Goal: Transaction & Acquisition: Register for event/course

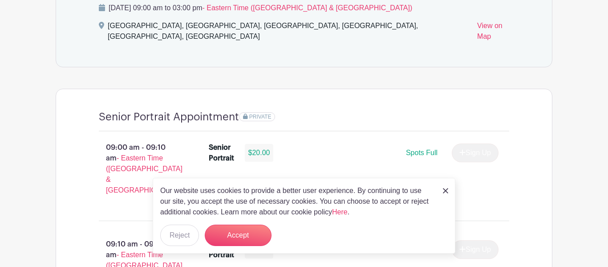
scroll to position [571, 0]
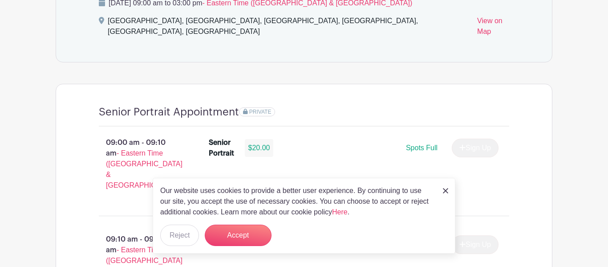
click at [446, 188] on img at bounding box center [445, 190] width 5 height 5
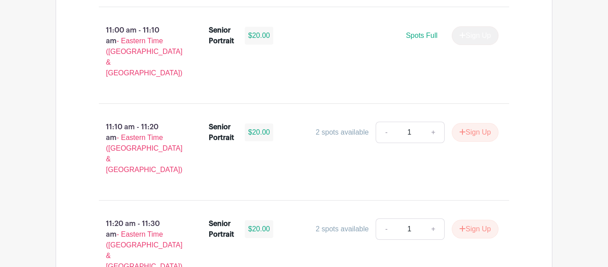
scroll to position [1846, 0]
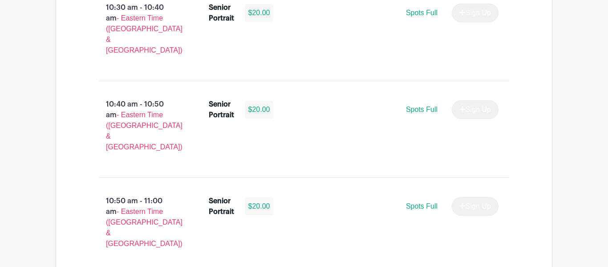
scroll to position [1576, 0]
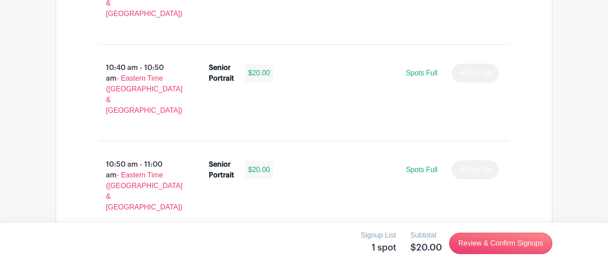
scroll to position [1614, 0]
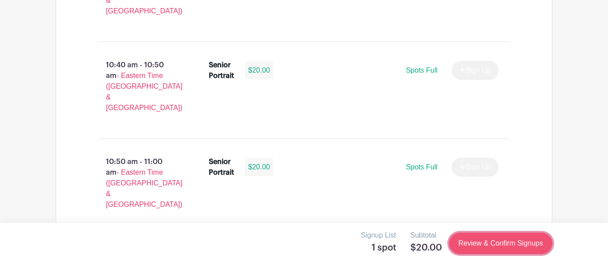
click at [491, 243] on link "Review & Confirm Signups" at bounding box center [500, 242] width 103 height 21
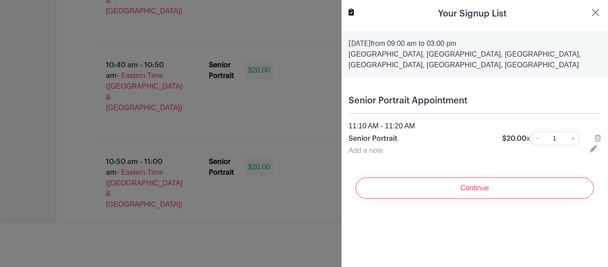
click at [269, 227] on div at bounding box center [304, 133] width 608 height 267
